Goal: Transaction & Acquisition: Book appointment/travel/reservation

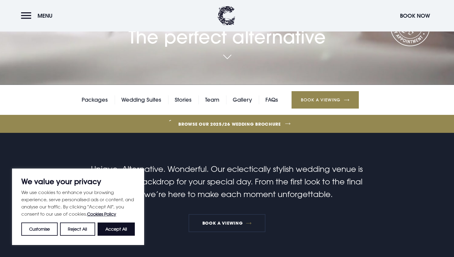
scroll to position [179, 0]
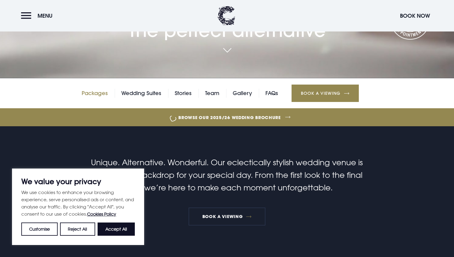
click at [92, 93] on link "Packages" at bounding box center [95, 93] width 26 height 9
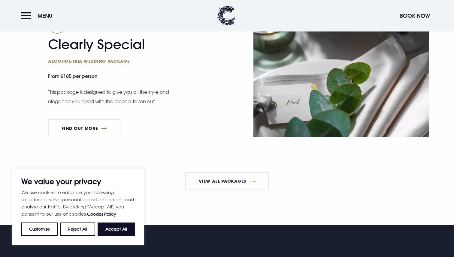
scroll to position [1059, 0]
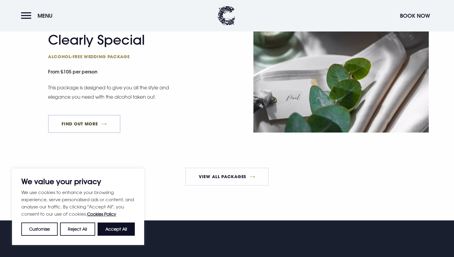
click at [103, 131] on link "FIND OUT MORE" at bounding box center [84, 124] width 72 height 18
